Goal: Task Accomplishment & Management: Manage account settings

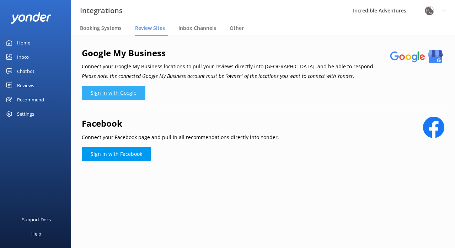
click at [129, 90] on link "Sign in with Google" at bounding box center [114, 93] width 64 height 14
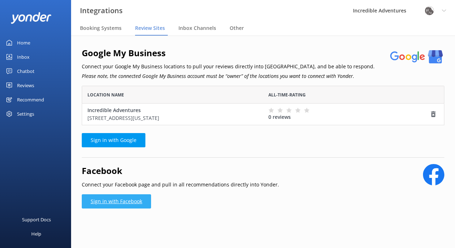
click at [135, 201] on link "Sign in with Facebook" at bounding box center [116, 201] width 69 height 14
click at [137, 202] on link "Sign in with Facebook" at bounding box center [116, 201] width 69 height 14
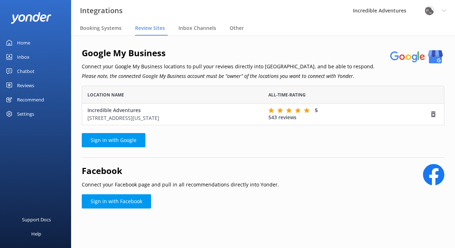
click at [281, 109] on use "grid" at bounding box center [280, 109] width 6 height 5
click at [143, 199] on link "Sign in with Facebook" at bounding box center [116, 201] width 69 height 14
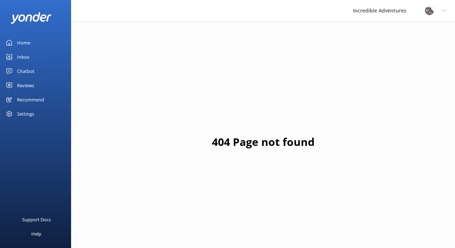
click at [29, 114] on div "Settings" at bounding box center [25, 114] width 17 height 14
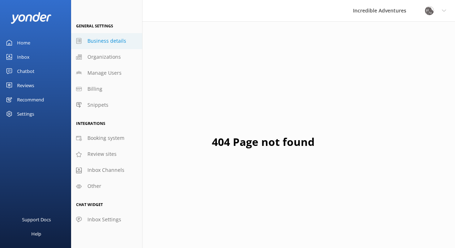
click at [100, 42] on span "Business details" at bounding box center [106, 41] width 39 height 8
select select "America/Los_Angeles"
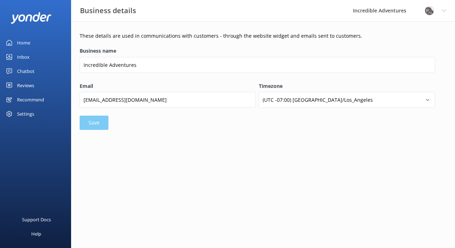
click at [30, 113] on div "Settings" at bounding box center [25, 114] width 17 height 14
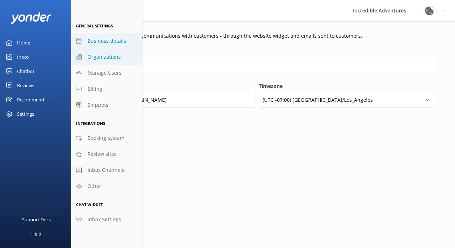
click at [97, 56] on span "Organizations" at bounding box center [103, 57] width 33 height 8
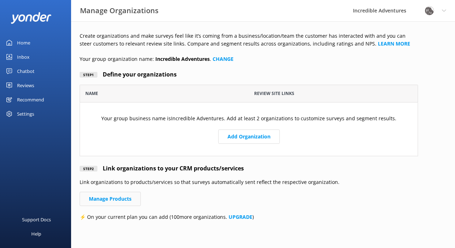
click at [132, 195] on link "Manage Products" at bounding box center [110, 199] width 61 height 14
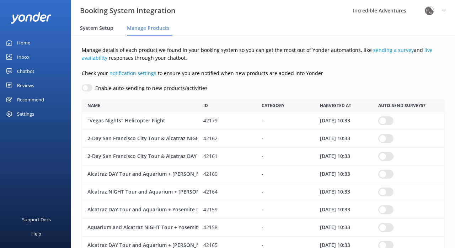
click at [95, 28] on span "System Setup" at bounding box center [96, 28] width 33 height 7
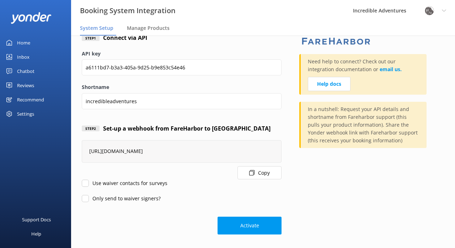
scroll to position [48, 0]
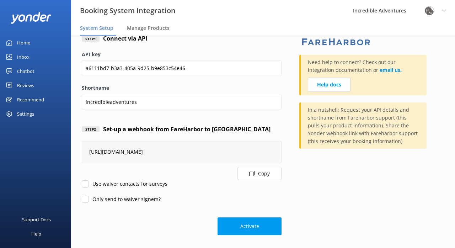
click at [30, 113] on div "Settings" at bounding box center [25, 114] width 17 height 14
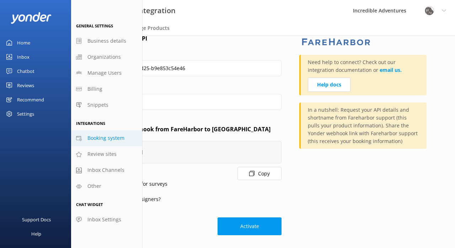
click at [44, 145] on div "Support Docs Help" at bounding box center [35, 188] width 71 height 120
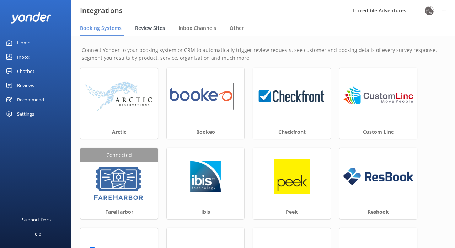
click at [150, 25] on span "Review Sites" at bounding box center [150, 28] width 30 height 7
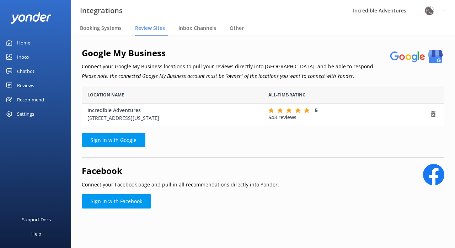
scroll to position [39, 363]
click at [193, 28] on span "Inbox Channels" at bounding box center [197, 28] width 38 height 7
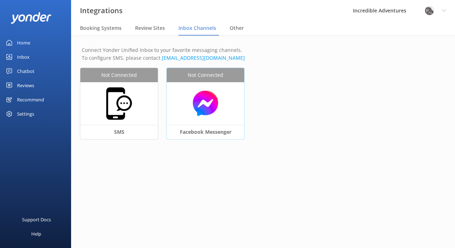
click at [205, 130] on div "Facebook Messenger" at bounding box center [205, 132] width 77 height 14
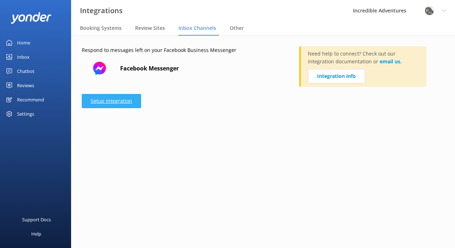
click at [129, 103] on link "Setup Integration" at bounding box center [111, 101] width 59 height 14
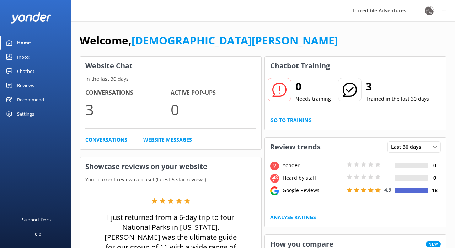
click at [30, 115] on div "Settings" at bounding box center [25, 114] width 17 height 14
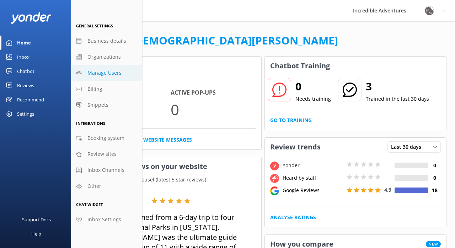
click at [95, 71] on span "Manage Users" at bounding box center [104, 73] width 34 height 8
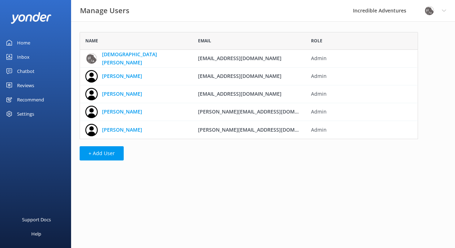
scroll to position [107, 338]
click at [30, 115] on div "Settings" at bounding box center [25, 114] width 17 height 14
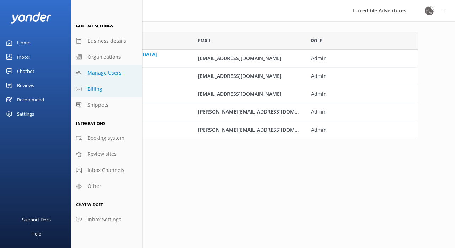
click at [95, 89] on span "Billing" at bounding box center [94, 89] width 15 height 8
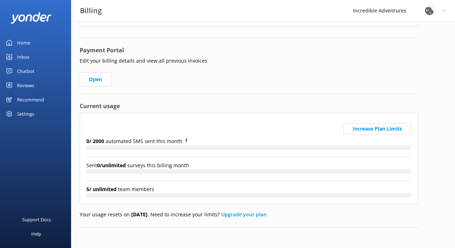
scroll to position [100, 0]
click at [36, 114] on div "Settings" at bounding box center [35, 114] width 71 height 14
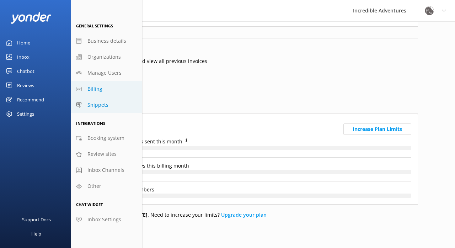
click at [96, 102] on span "Snippets" at bounding box center [97, 105] width 21 height 8
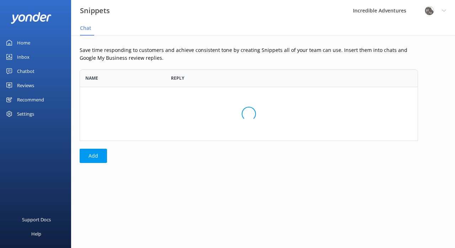
scroll to position [71, 338]
click at [31, 113] on div "Settings" at bounding box center [25, 114] width 17 height 14
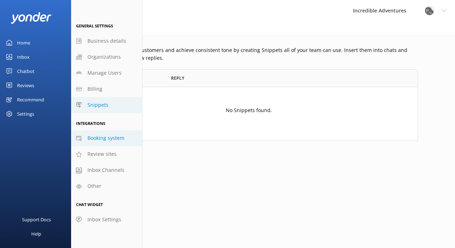
click at [95, 140] on span "Booking system" at bounding box center [105, 138] width 37 height 8
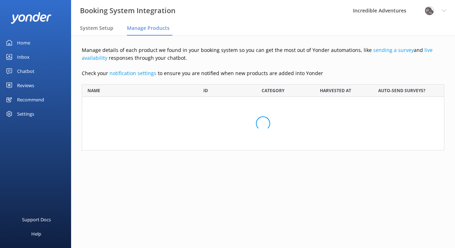
scroll to position [1328, 363]
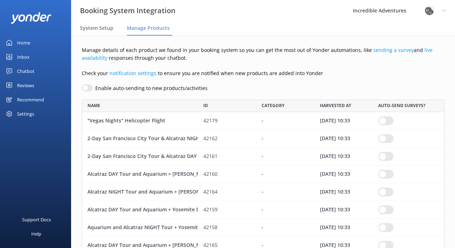
click at [31, 113] on div "Settings" at bounding box center [25, 114] width 17 height 14
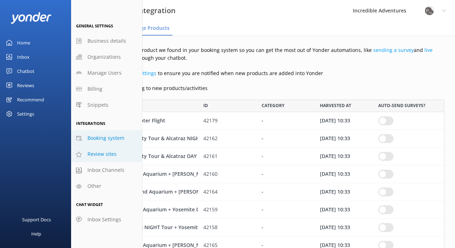
click at [84, 155] on link "Review sites" at bounding box center [106, 154] width 71 height 16
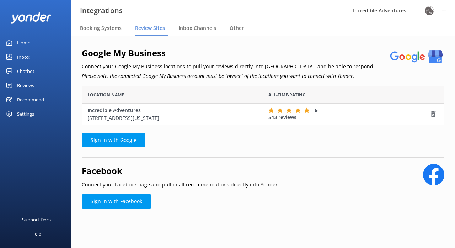
scroll to position [39, 363]
click at [31, 114] on div "Settings" at bounding box center [25, 114] width 17 height 14
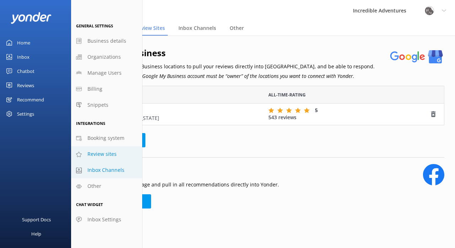
click at [86, 170] on link "Inbox Channels" at bounding box center [106, 170] width 71 height 16
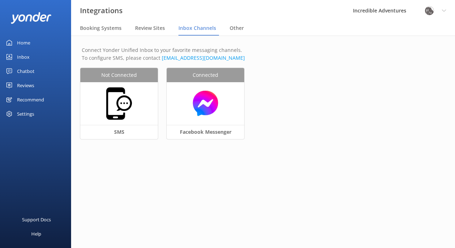
click at [29, 114] on div "Settings" at bounding box center [25, 114] width 17 height 14
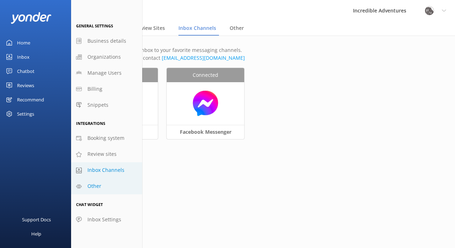
click at [84, 182] on link "Other" at bounding box center [106, 186] width 71 height 16
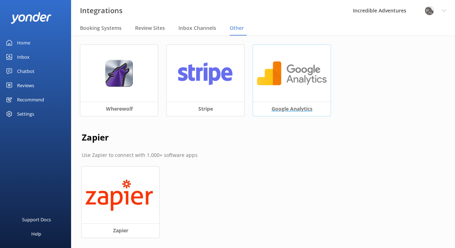
click at [288, 108] on h3 "Google Analytics" at bounding box center [291, 109] width 77 height 14
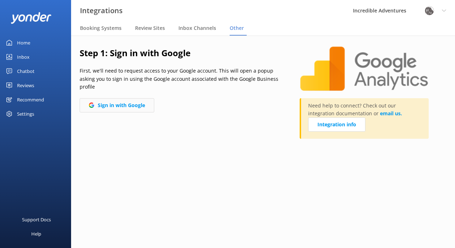
click at [141, 104] on button "Sign in with Google" at bounding box center [117, 105] width 75 height 14
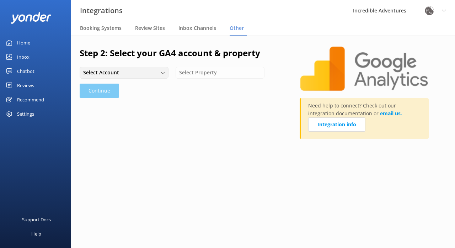
click at [163, 73] on icon at bounding box center [163, 73] width 4 height 4
click at [151, 85] on link "Incredible Adventures" at bounding box center [124, 87] width 88 height 14
click at [251, 72] on div "Select Property" at bounding box center [219, 73] width 85 height 8
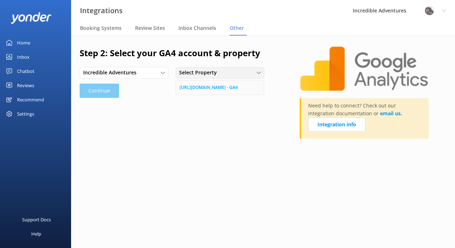
click at [247, 86] on link "[URL][DOMAIN_NAME] - GA4" at bounding box center [220, 87] width 88 height 14
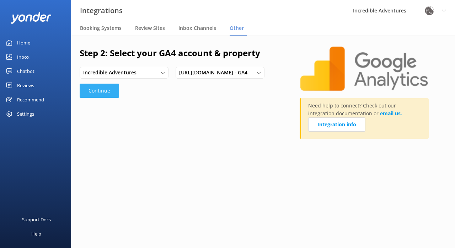
click at [102, 92] on button "Continue" at bounding box center [99, 91] width 39 height 14
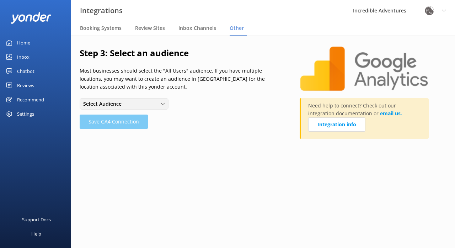
click at [159, 101] on div "Select Audience" at bounding box center [123, 104] width 85 height 8
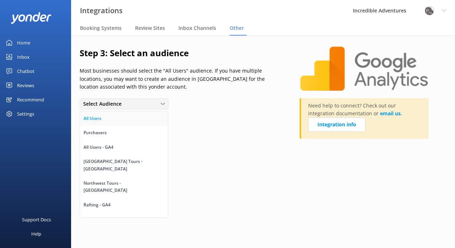
click at [130, 117] on link "All Users" at bounding box center [124, 118] width 88 height 14
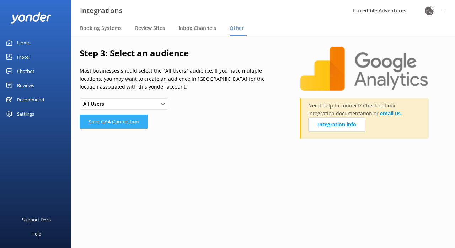
click at [134, 119] on button "Save GA4 Connection" at bounding box center [114, 121] width 68 height 14
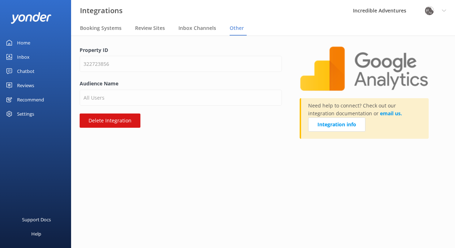
click at [25, 114] on div "Settings" at bounding box center [25, 114] width 17 height 14
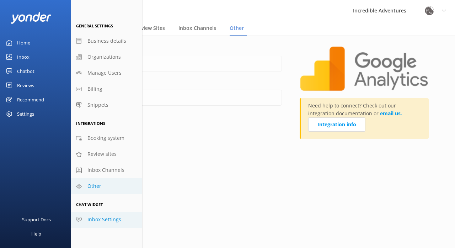
click at [93, 217] on span "Inbox Settings" at bounding box center [104, 219] width 34 height 8
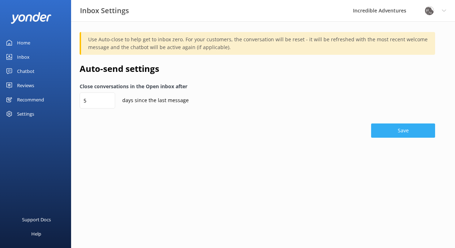
click at [402, 128] on button "Save" at bounding box center [403, 130] width 64 height 14
click at [28, 111] on div "Settings" at bounding box center [25, 114] width 17 height 14
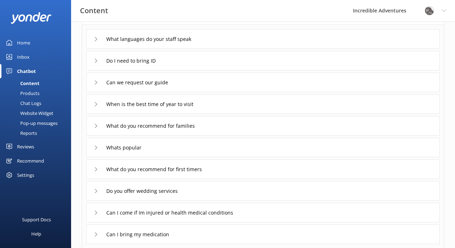
scroll to position [59, 0]
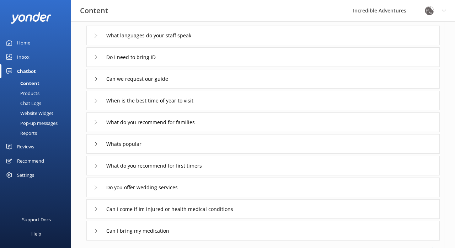
click at [27, 174] on div "Settings" at bounding box center [25, 175] width 17 height 14
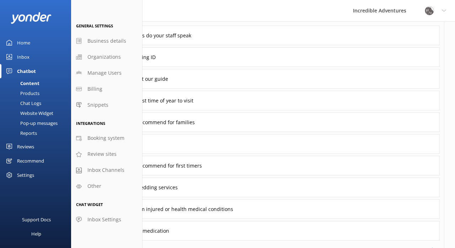
click at [198, 12] on div "Content Incredible Adventures Profile Settings Logout" at bounding box center [227, 10] width 455 height 21
